Goal: Task Accomplishment & Management: Manage account settings

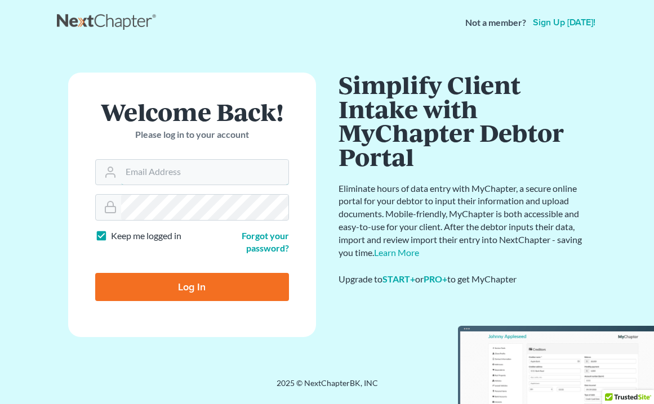
type input "jeff@gneccolaw.com"
click at [191, 286] on input "Log In" at bounding box center [192, 287] width 194 height 28
type input "Thinking..."
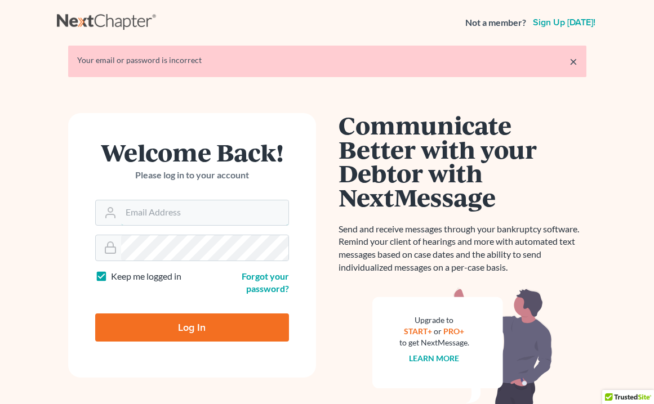
type input "jeff@gneccolaw.com"
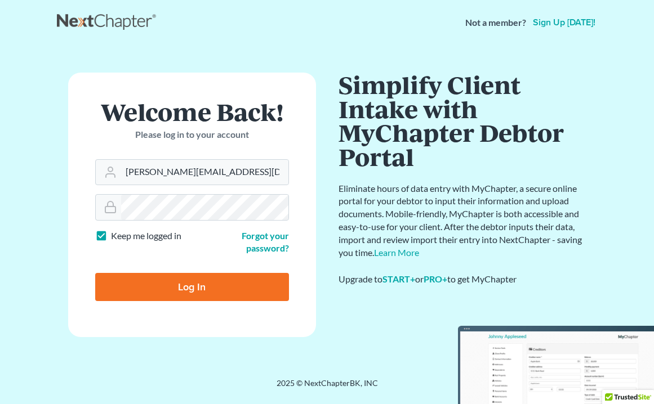
click at [204, 288] on input "Log In" at bounding box center [192, 287] width 194 height 28
type input "Thinking..."
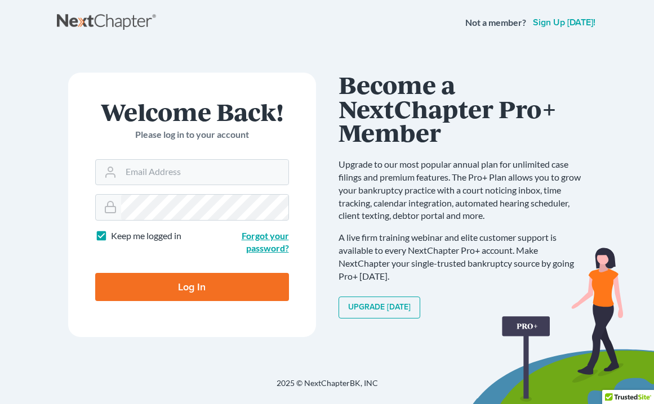
click at [266, 238] on link "Forgot your password?" at bounding box center [265, 242] width 47 height 24
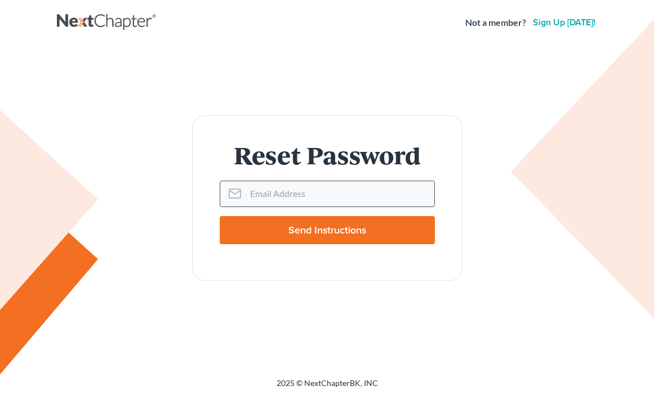
click at [277, 198] on input "Email Address" at bounding box center [340, 193] width 189 height 25
type input "[PERSON_NAME][EMAIL_ADDRESS][DOMAIN_NAME]"
click at [327, 230] on input "Send Instructions" at bounding box center [327, 230] width 215 height 28
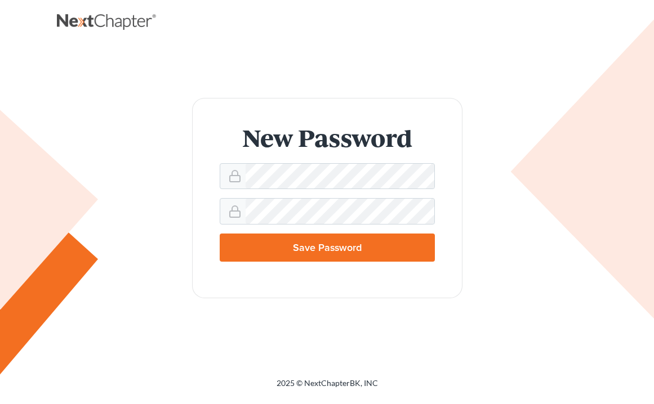
click at [260, 246] on input "Save Password" at bounding box center [327, 248] width 215 height 28
type input "Thinking..."
